Goal: Task Accomplishment & Management: Manage account settings

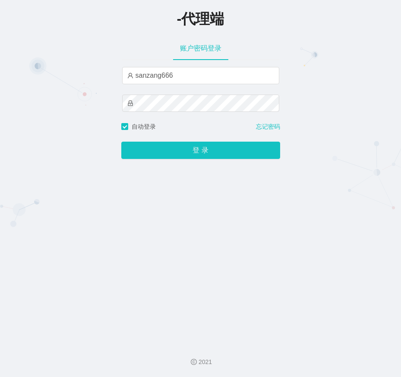
type input "sanzang666"
click at [196, 159] on div "登 录" at bounding box center [200, 145] width 159 height 28
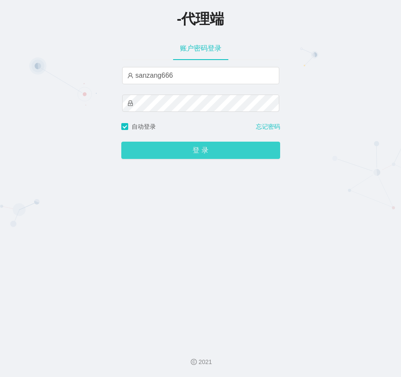
click at [205, 151] on button "登 录" at bounding box center [200, 150] width 159 height 17
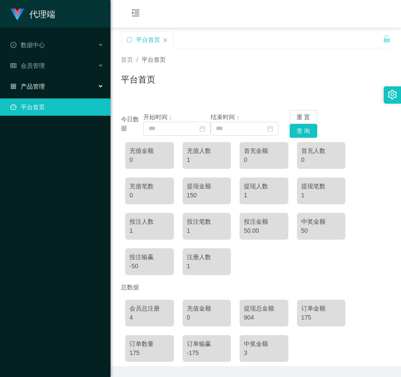
click at [47, 84] on div "产品管理" at bounding box center [55, 86] width 111 height 17
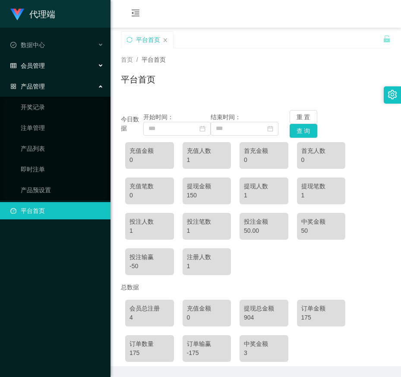
click at [42, 63] on span "会员管理" at bounding box center [27, 65] width 35 height 7
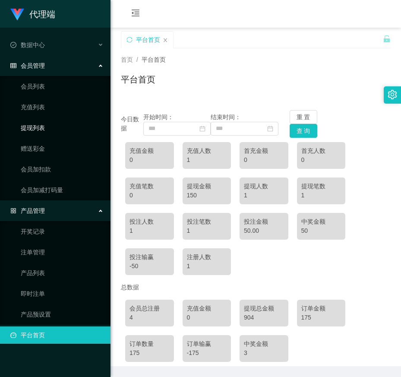
click at [38, 126] on link "提现列表" at bounding box center [62, 127] width 83 height 17
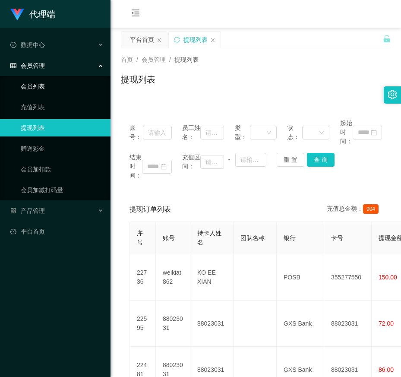
click at [35, 86] on link "会员列表" at bounding box center [62, 86] width 83 height 17
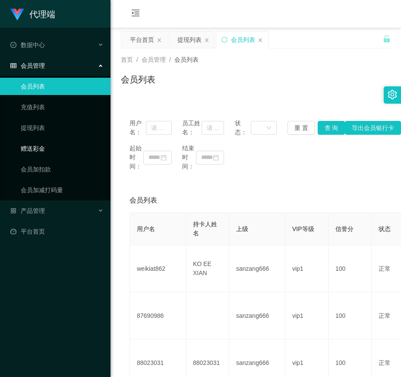
click at [37, 146] on link "赠送彩金" at bounding box center [62, 148] width 83 height 17
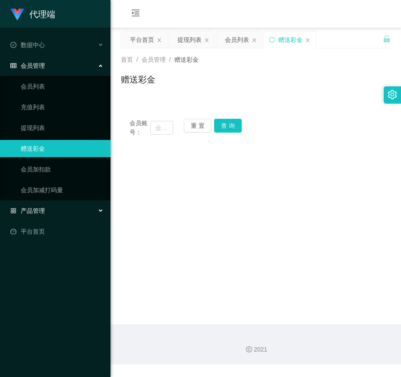
click at [36, 212] on span "产品管理" at bounding box center [27, 210] width 35 height 7
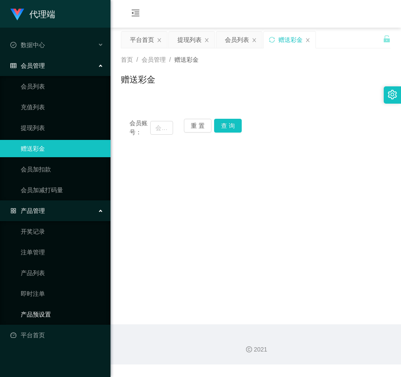
click at [34, 316] on link "产品预设置" at bounding box center [62, 314] width 83 height 17
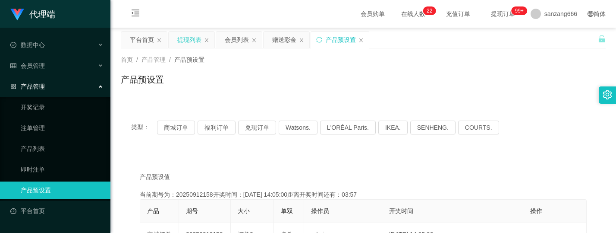
click at [188, 38] on div "提现列表" at bounding box center [189, 40] width 24 height 16
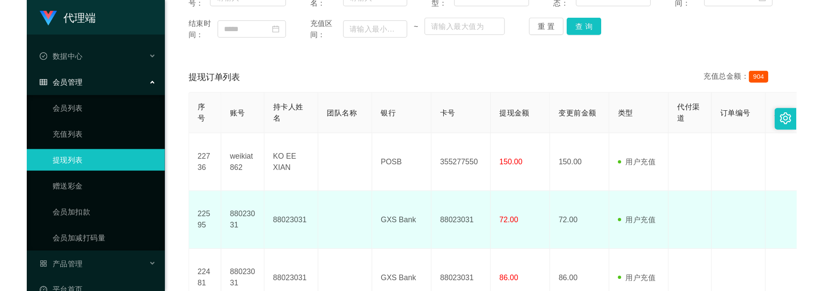
scroll to position [173, 0]
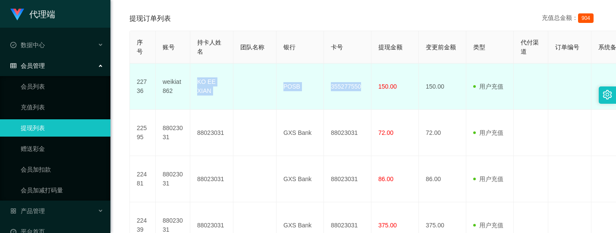
drag, startPoint x: 195, startPoint y: 81, endPoint x: 363, endPoint y: 87, distance: 168.5
click at [363, 87] on tr "22736 weikiat862 KO EE XIAN POSB 355277550 150.00 150.00 用户充值 人工扣款 审核驳回 审核成功 等待…" at bounding box center [500, 86] width 740 height 46
copy tr "KO EE XIAN POSB 355277550"
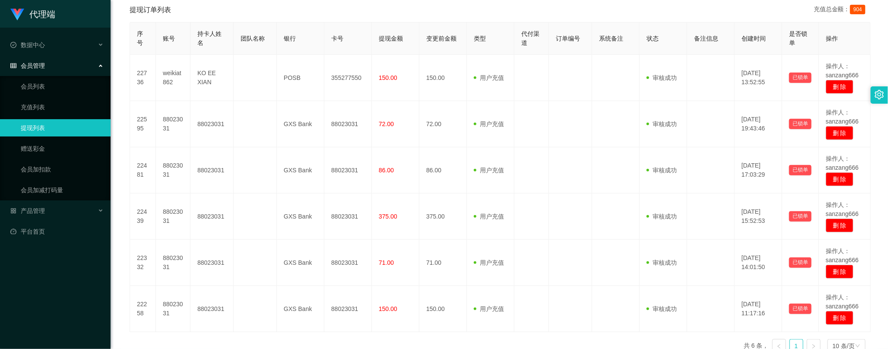
click at [401, 30] on th "系统备注" at bounding box center [615, 38] width 47 height 32
click at [401, 28] on th "状态" at bounding box center [662, 38] width 47 height 32
click at [401, 31] on th "系统备注" at bounding box center [615, 38] width 47 height 32
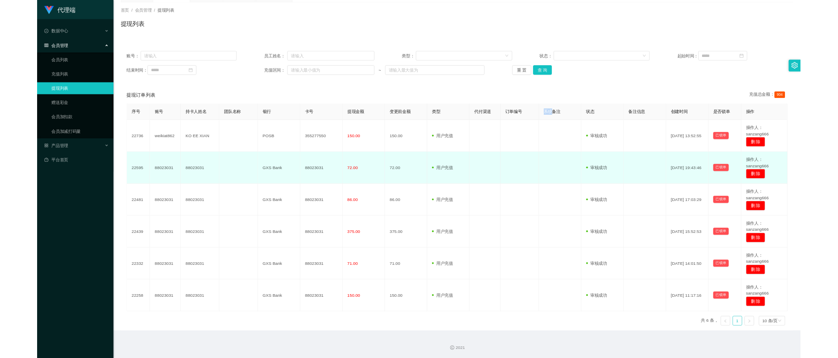
scroll to position [0, 0]
